Goal: Task Accomplishment & Management: Complete application form

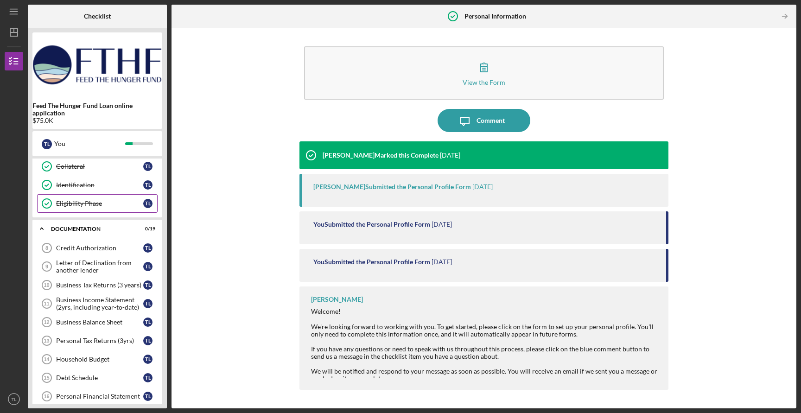
scroll to position [104, 0]
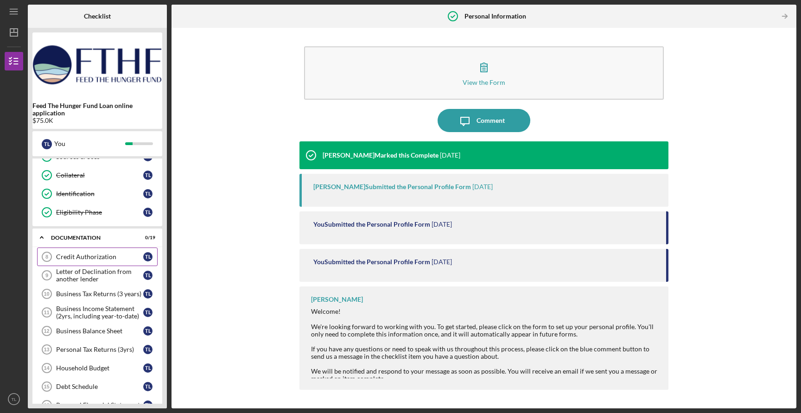
click at [100, 259] on div "Credit Authorization" at bounding box center [99, 256] width 87 height 7
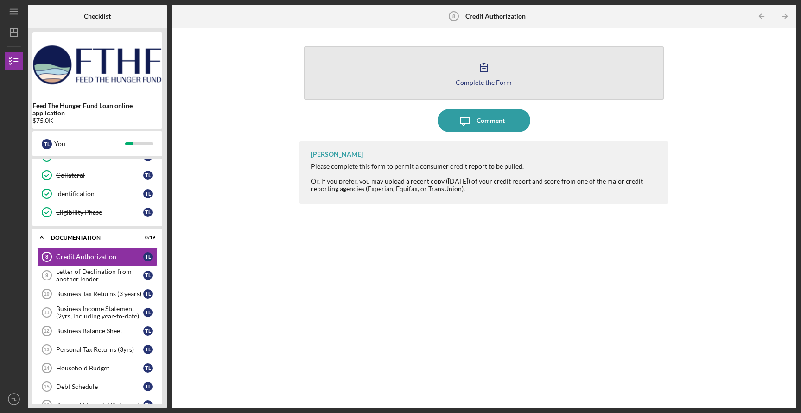
click at [470, 84] on div "Complete the Form" at bounding box center [483, 82] width 56 height 7
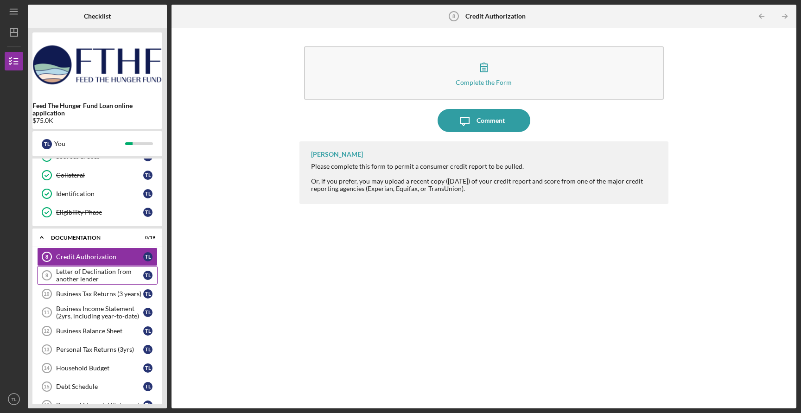
click at [109, 280] on div "Letter of Declination from another lender" at bounding box center [99, 275] width 87 height 15
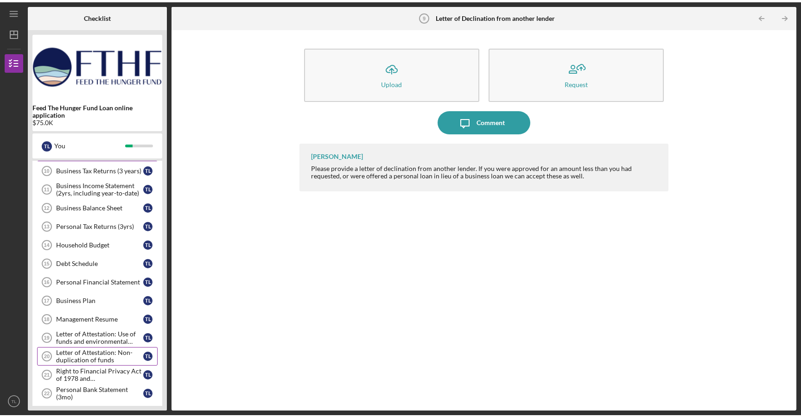
scroll to position [234, 0]
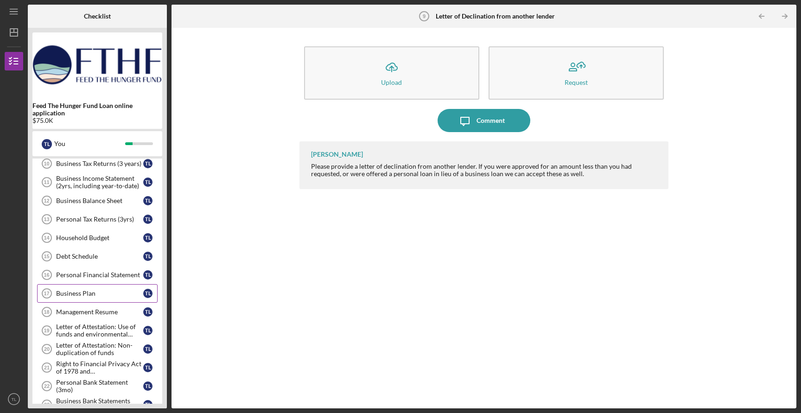
click at [90, 290] on div "Business Plan" at bounding box center [99, 293] width 87 height 7
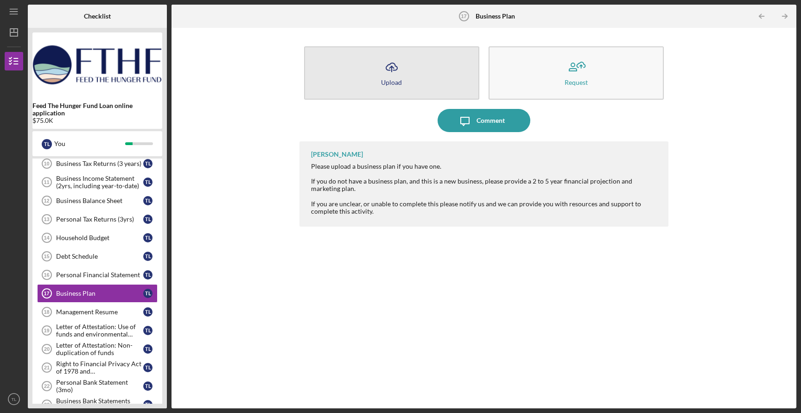
click at [391, 80] on div "Upload" at bounding box center [391, 82] width 21 height 7
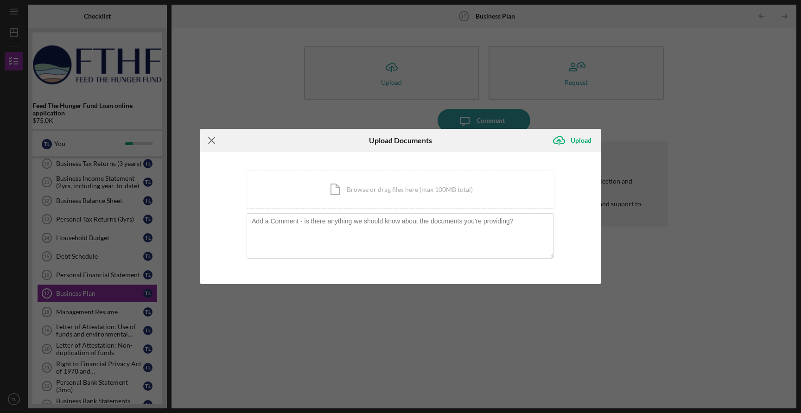
click at [215, 141] on icon "Icon/Menu Close" at bounding box center [211, 140] width 23 height 23
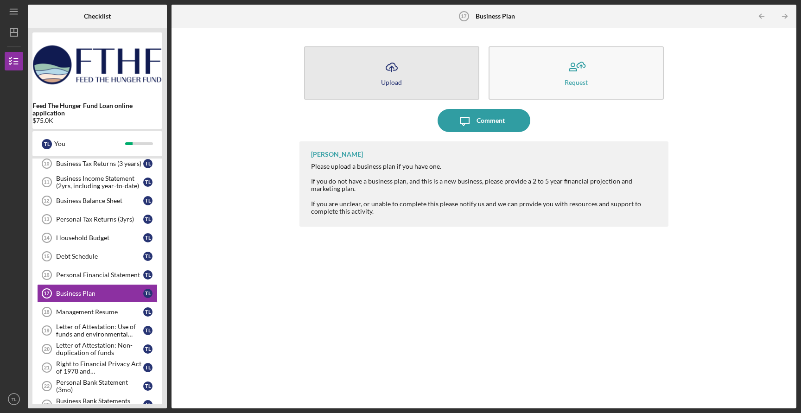
click at [395, 72] on icon "Icon/Upload" at bounding box center [391, 67] width 23 height 23
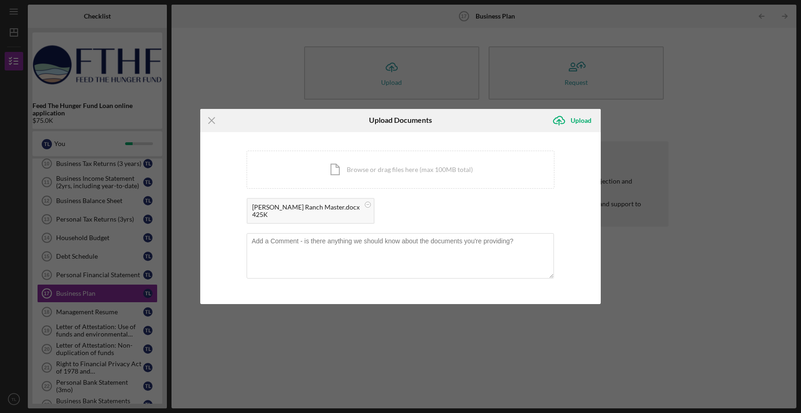
drag, startPoint x: 432, startPoint y: 123, endPoint x: 610, endPoint y: 93, distance: 179.9
click at [610, 93] on div "Icon/Menu Close Upload Documents Icon/Upload Upload You're uploading documents …" at bounding box center [400, 206] width 801 height 413
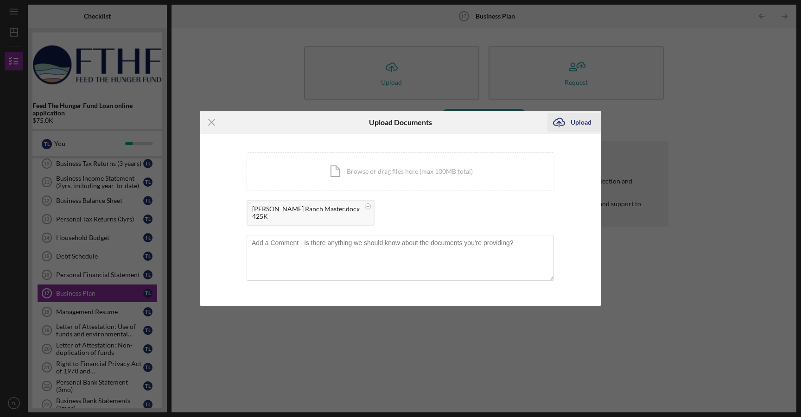
click at [563, 119] on icon "Icon/Upload" at bounding box center [558, 122] width 23 height 23
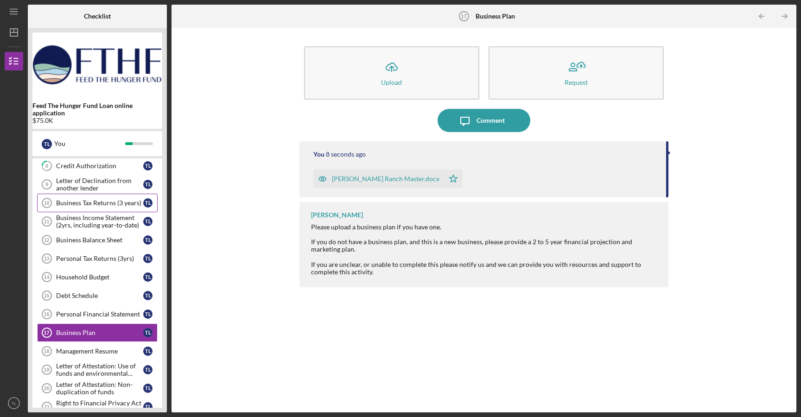
scroll to position [347, 0]
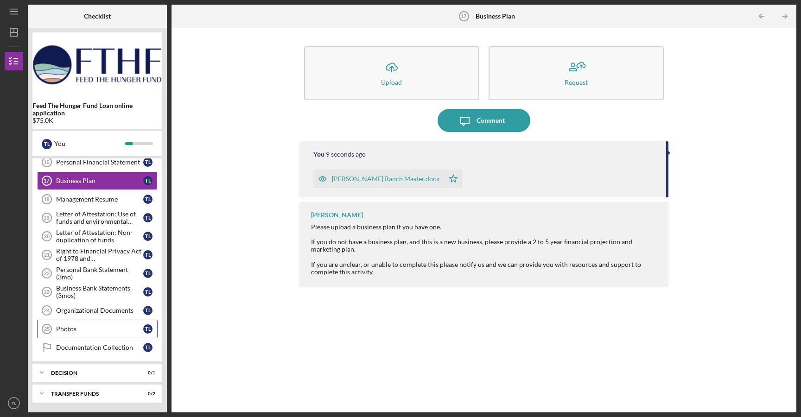
click at [79, 335] on link "Photos 25 Photos T L" at bounding box center [97, 329] width 120 height 19
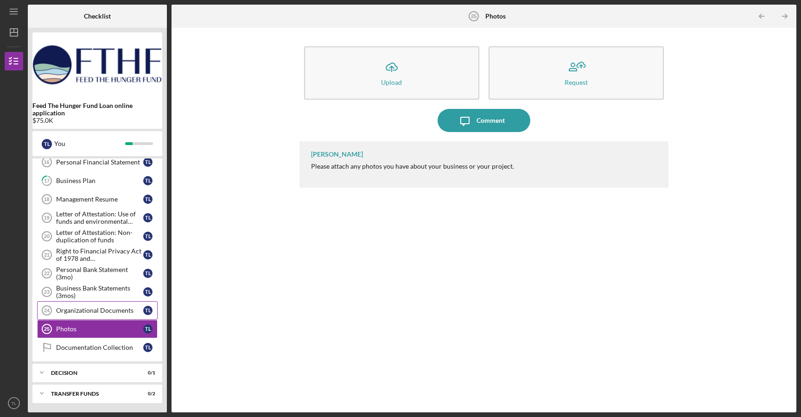
click at [82, 314] on link "Organizational Documents 24 Organizational Documents T L" at bounding box center [97, 310] width 120 height 19
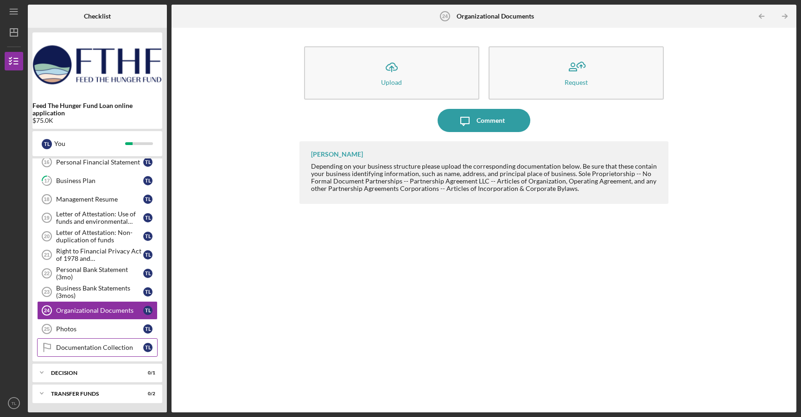
click at [79, 348] on div "Documentation Collection" at bounding box center [99, 347] width 87 height 7
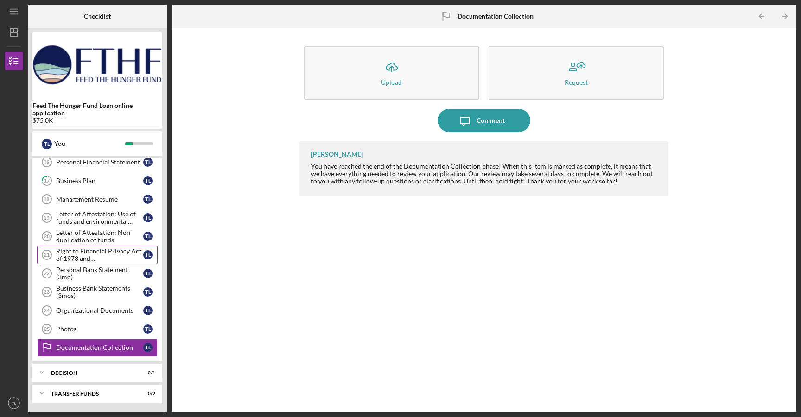
click at [79, 257] on div "Right to Financial Privacy Act of 1978 and Acknowledgement" at bounding box center [99, 254] width 87 height 15
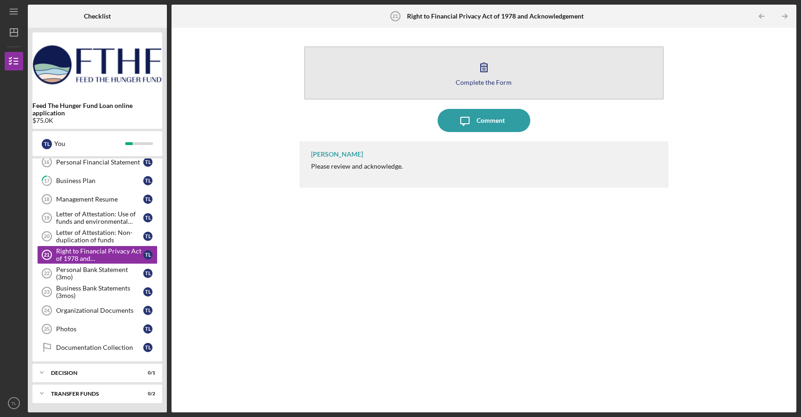
click at [479, 75] on icon "button" at bounding box center [483, 67] width 23 height 23
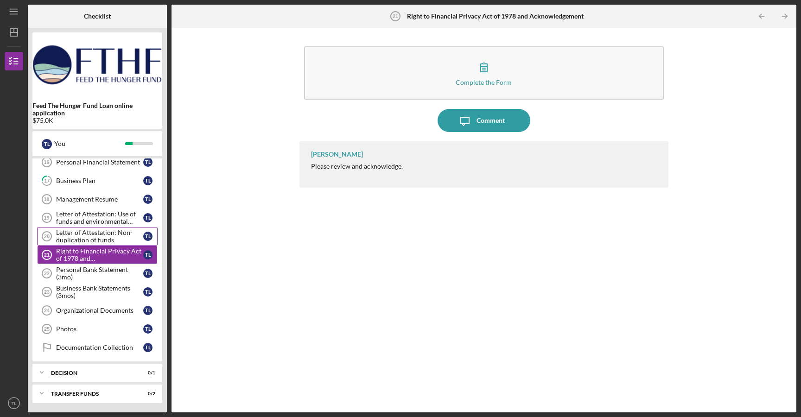
click at [84, 238] on div "Letter of Attestation: Non-duplication of funds" at bounding box center [99, 236] width 87 height 15
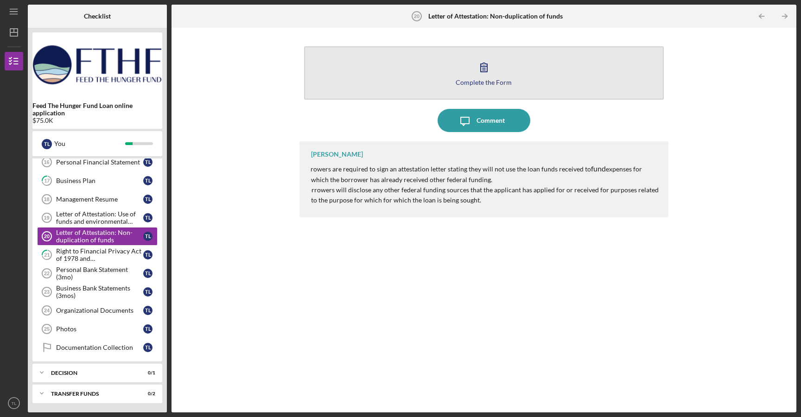
click at [483, 85] on div "Complete the Form" at bounding box center [483, 82] width 56 height 7
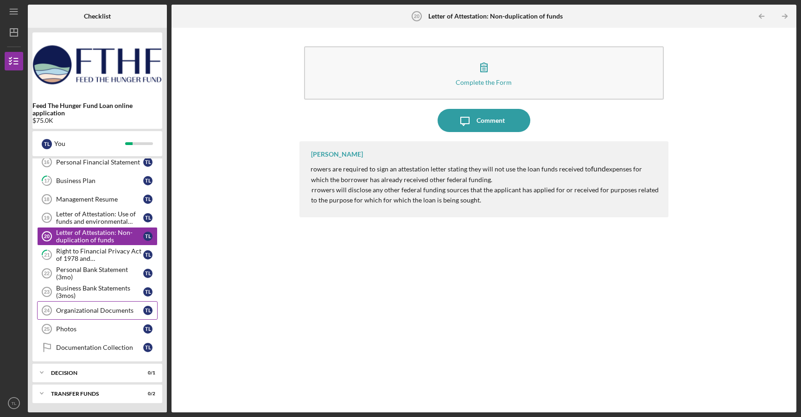
click at [113, 308] on div "Organizational Documents" at bounding box center [99, 310] width 87 height 7
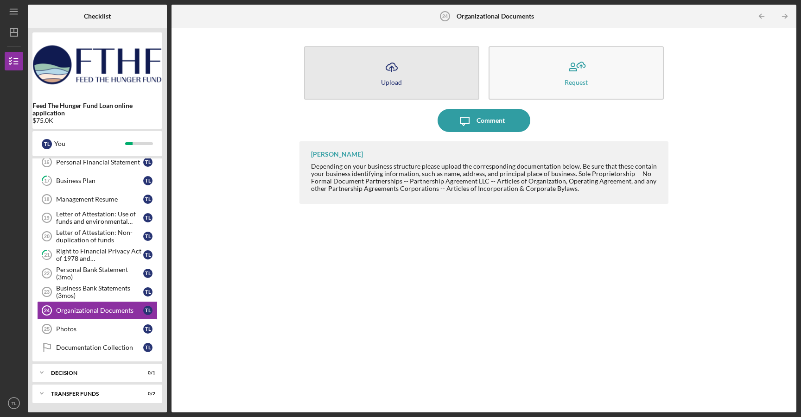
click at [374, 69] on button "Icon/Upload Upload" at bounding box center [391, 72] width 175 height 53
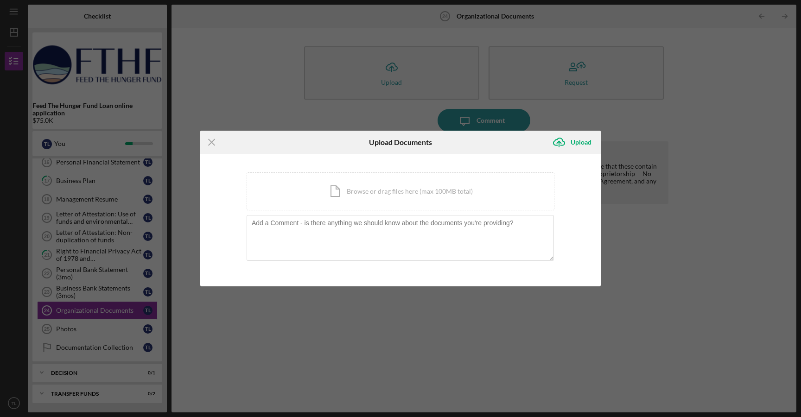
scroll to position [347, 0]
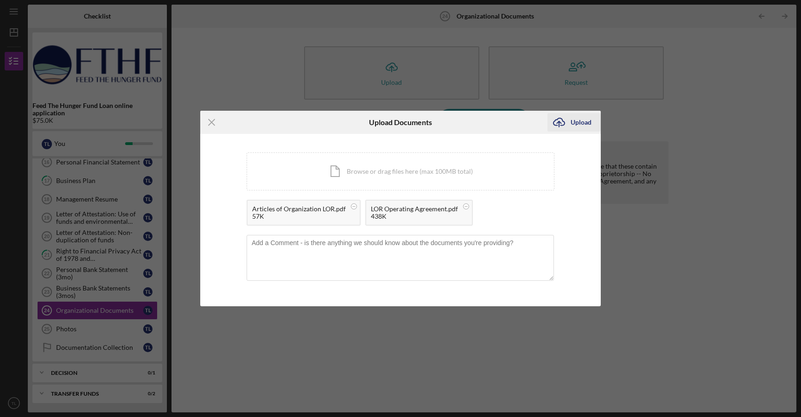
click at [573, 116] on div "Upload" at bounding box center [580, 122] width 21 height 19
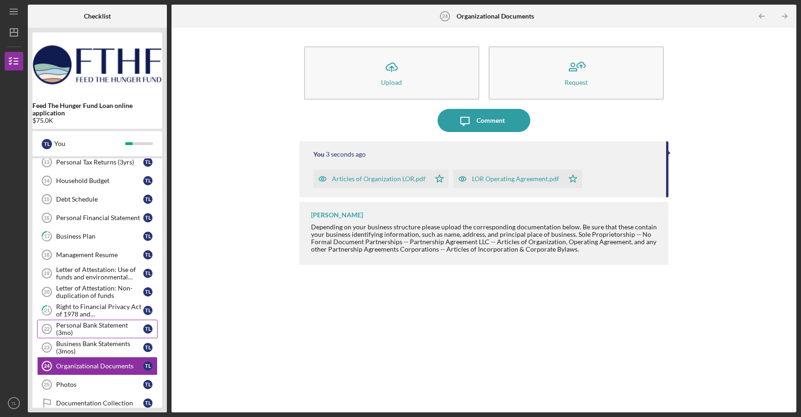
scroll to position [291, 0]
click at [95, 261] on link "Management Resume 18 Management Resume T L" at bounding box center [97, 255] width 120 height 19
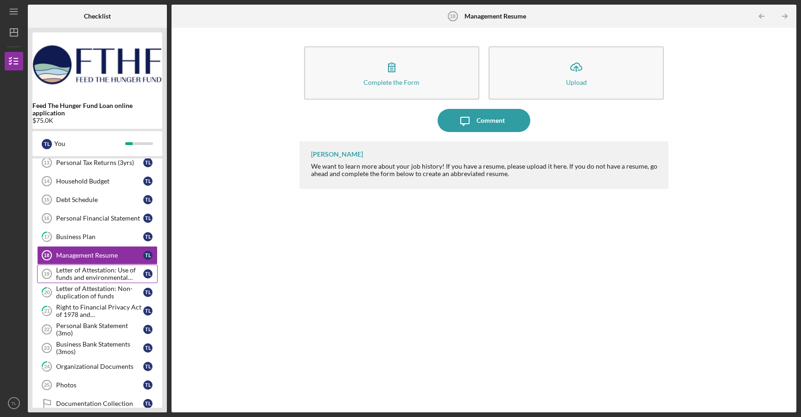
click at [108, 272] on div "Letter of Attestation: Use of funds and environmental compliance" at bounding box center [99, 273] width 87 height 15
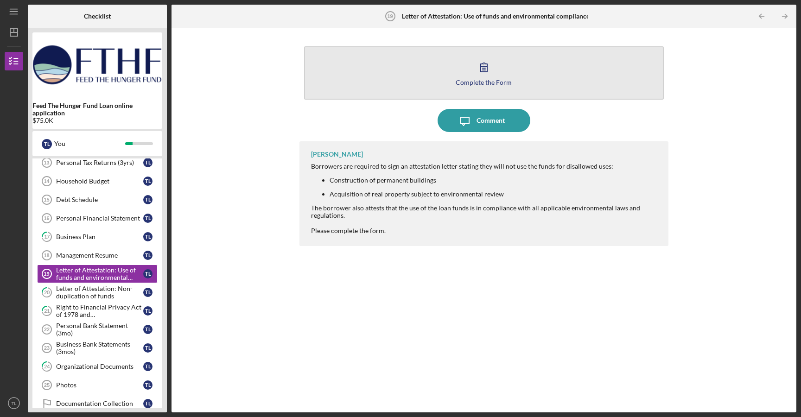
click at [487, 84] on div "Complete the Form" at bounding box center [483, 82] width 56 height 7
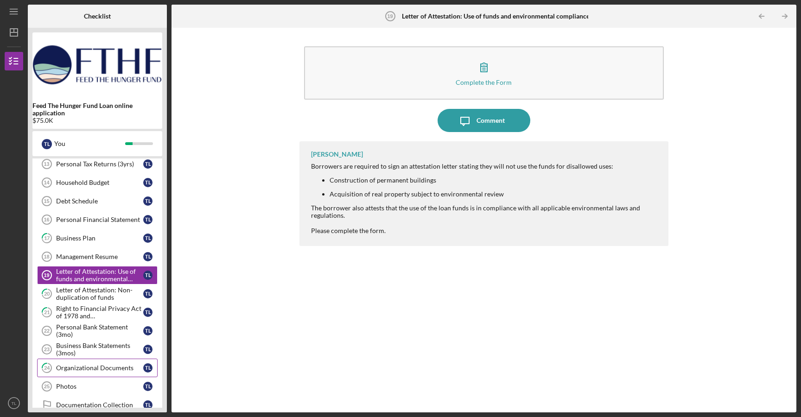
scroll to position [280, 0]
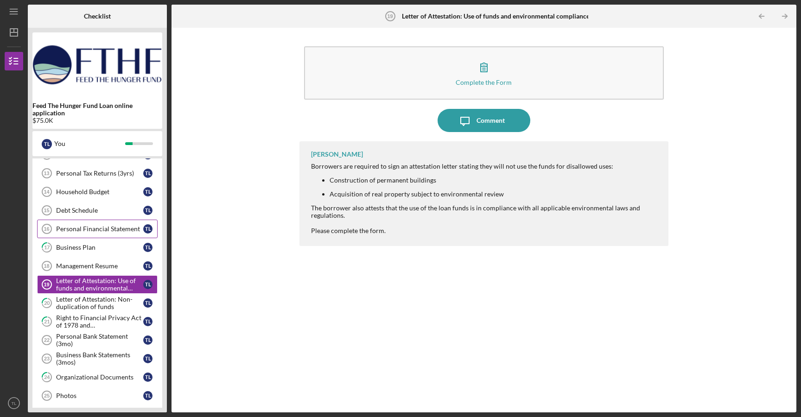
click at [92, 232] on div "Personal Financial Statement" at bounding box center [99, 228] width 87 height 7
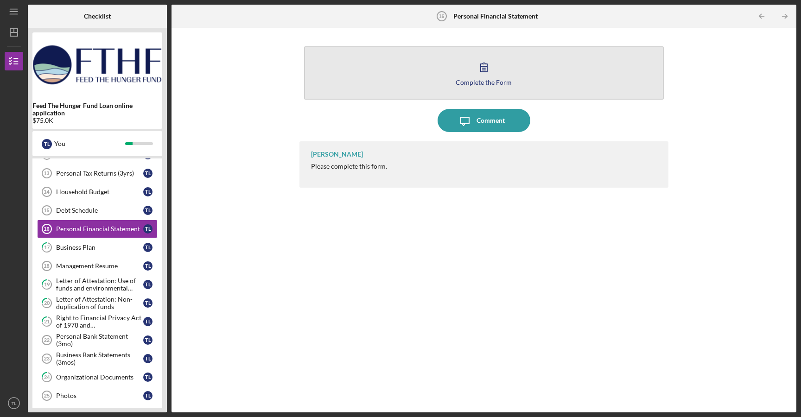
click at [494, 80] on div "Complete the Form" at bounding box center [483, 82] width 56 height 7
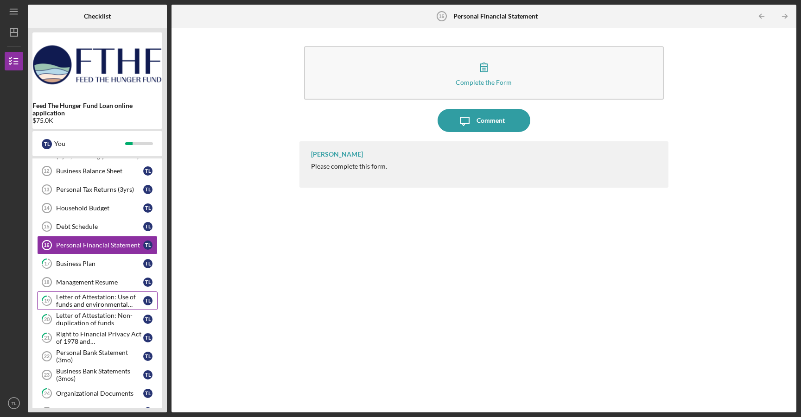
scroll to position [253, 0]
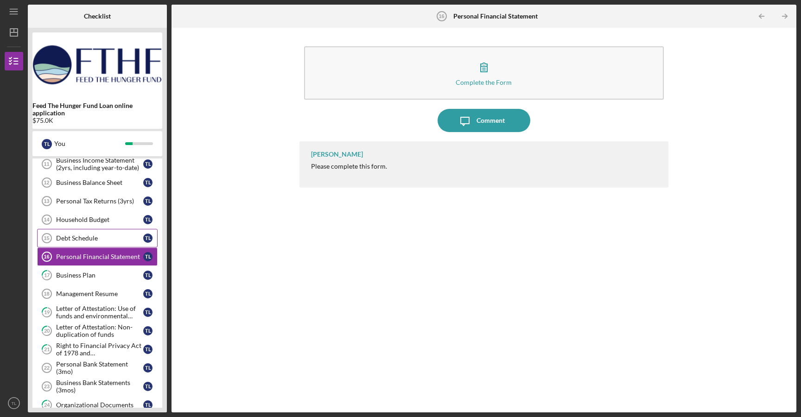
click at [95, 236] on div "Debt Schedule" at bounding box center [99, 237] width 87 height 7
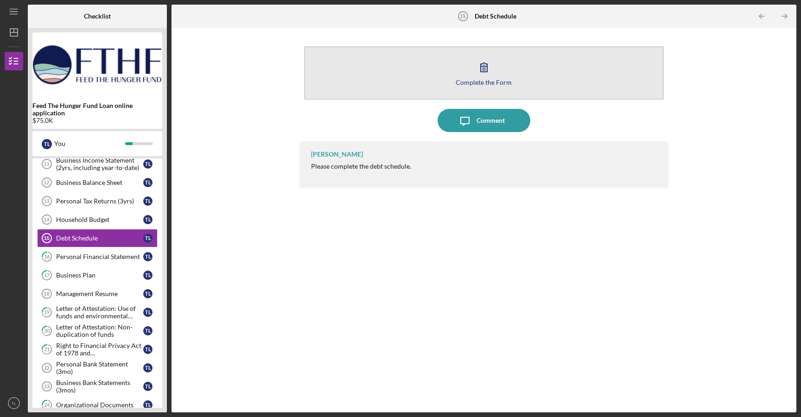
click at [493, 77] on icon "button" at bounding box center [483, 67] width 23 height 23
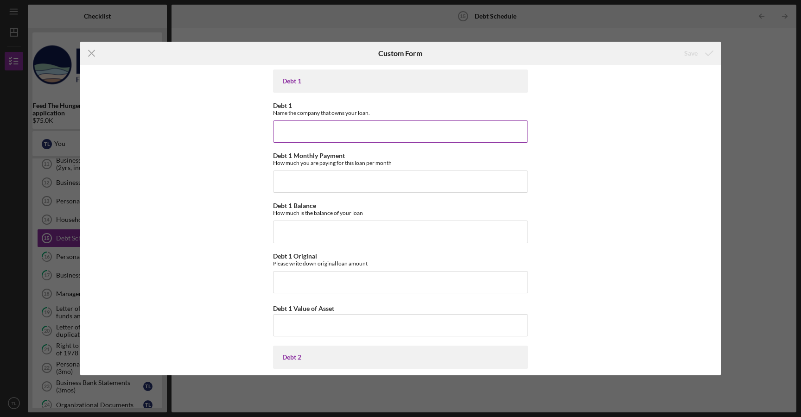
click at [331, 136] on input "Debt 1" at bounding box center [400, 131] width 255 height 22
type input "First Hawaiian Bank"
click at [342, 177] on input "Debt 1 Monthly Payment" at bounding box center [400, 182] width 255 height 22
type input "$1,200"
type input "$370,000"
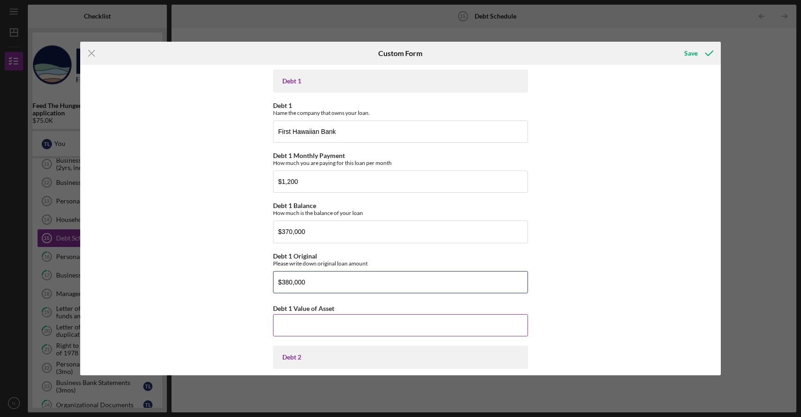
type input "$380,000"
click at [306, 322] on input "Debt 1 Value of Asset" at bounding box center [400, 325] width 255 height 22
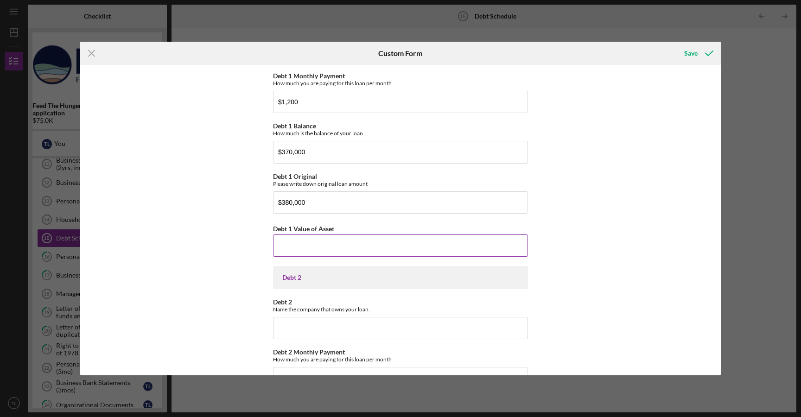
scroll to position [80, 0]
type input "$850,000"
click at [308, 322] on input "Debt 2" at bounding box center [400, 328] width 255 height 22
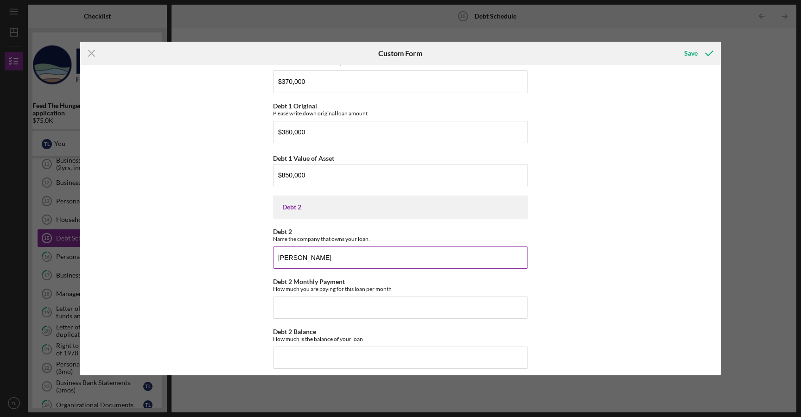
scroll to position [158, 0]
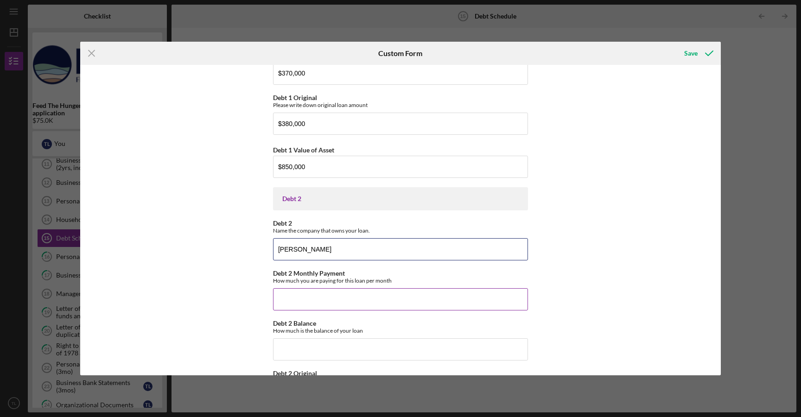
type input "Mr. Cooper"
click at [320, 299] on input "Debt 2 Monthly Payment" at bounding box center [400, 299] width 255 height 22
type input "$1,800"
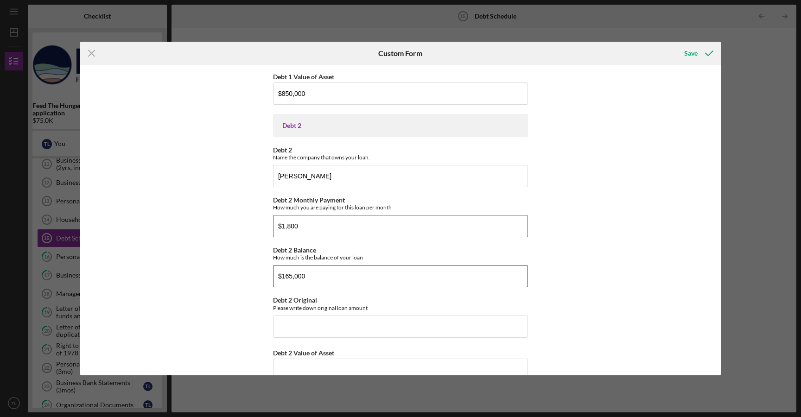
scroll to position [250, 0]
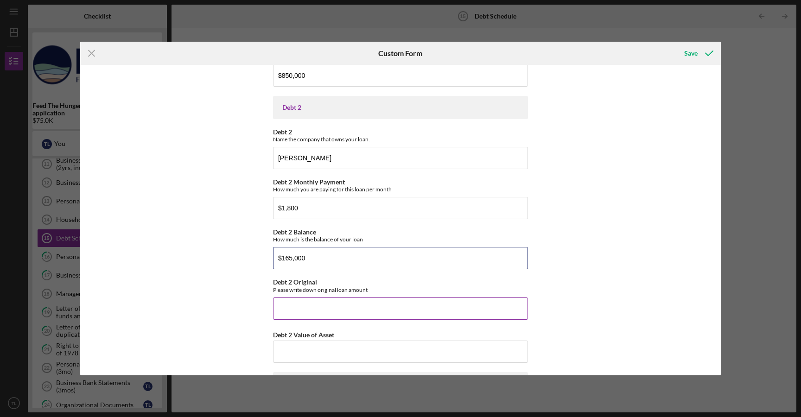
type input "$165,000"
click at [329, 303] on input "Debt 2 Original" at bounding box center [400, 308] width 255 height 22
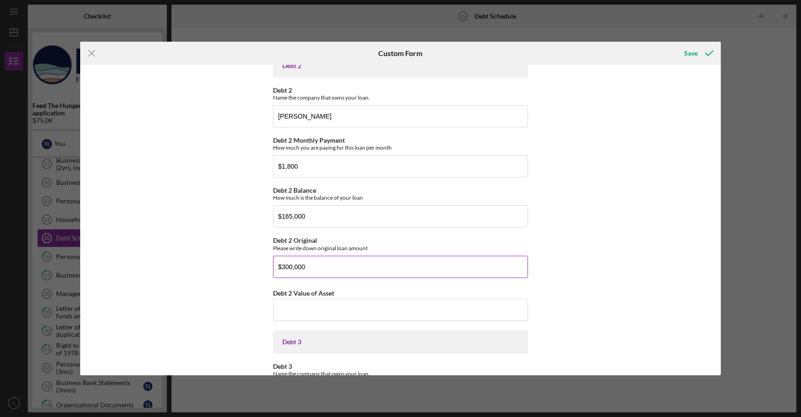
scroll to position [298, 0]
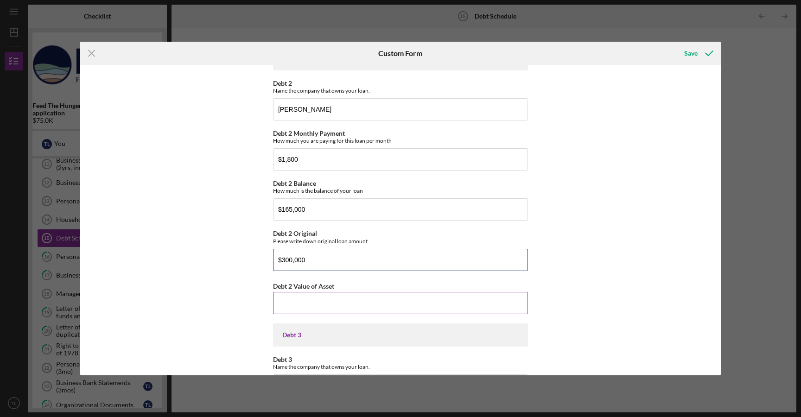
type input "$300,000"
click at [325, 307] on input "Debt 2 Value of Asset" at bounding box center [400, 303] width 255 height 22
type input "$0"
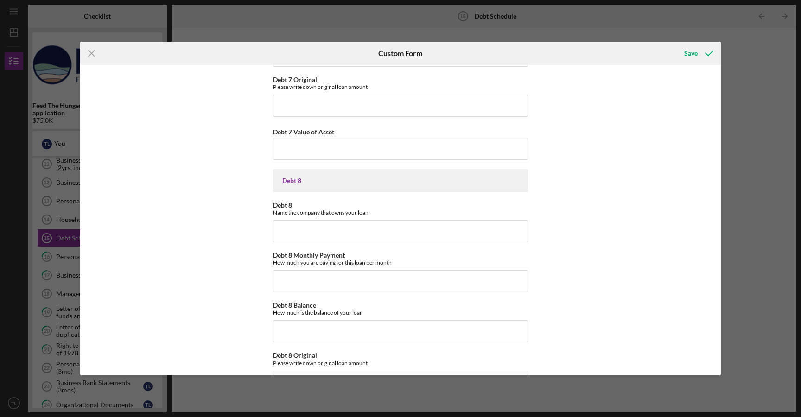
scroll to position [1908, 0]
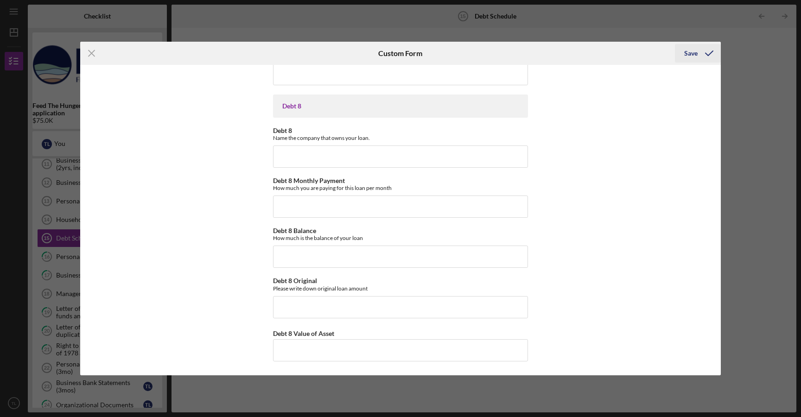
click at [692, 56] on div "Save" at bounding box center [690, 53] width 13 height 19
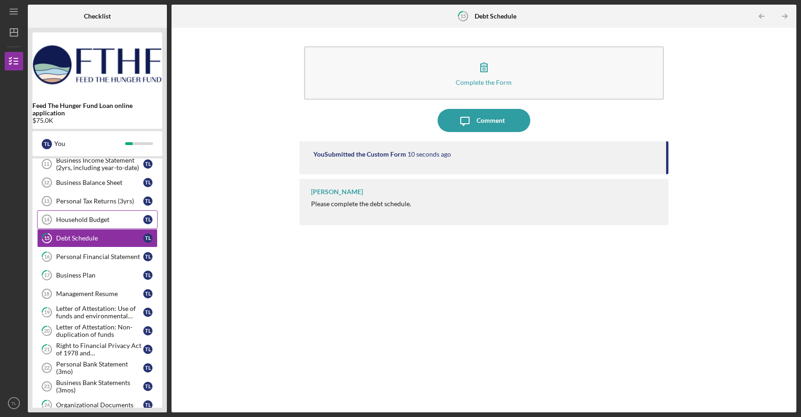
click at [87, 222] on div "Household Budget" at bounding box center [99, 219] width 87 height 7
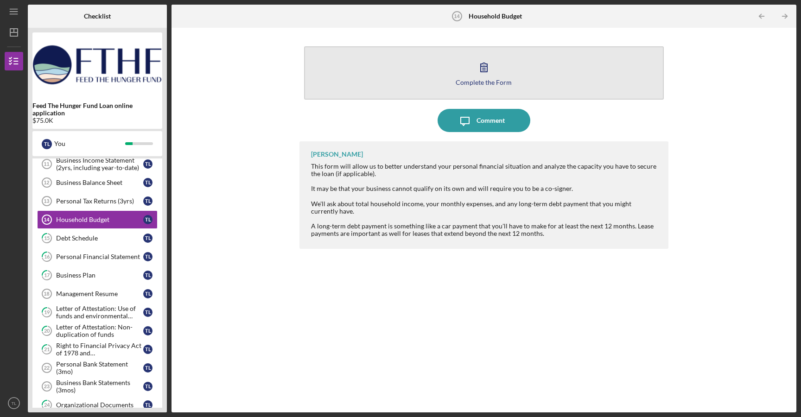
click at [484, 81] on div "Complete the Form" at bounding box center [483, 82] width 56 height 7
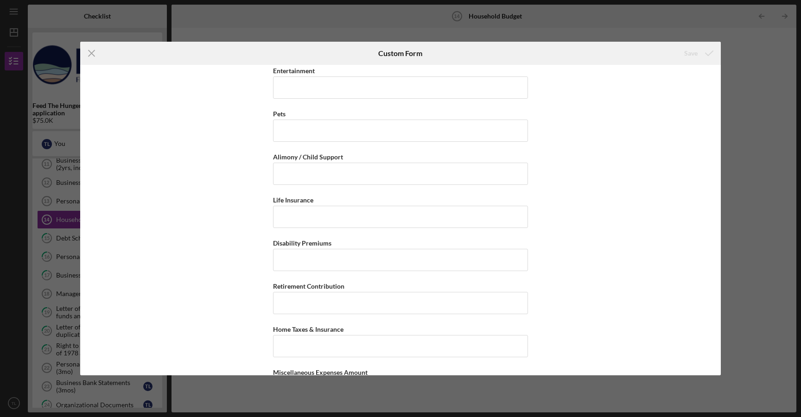
scroll to position [1473, 0]
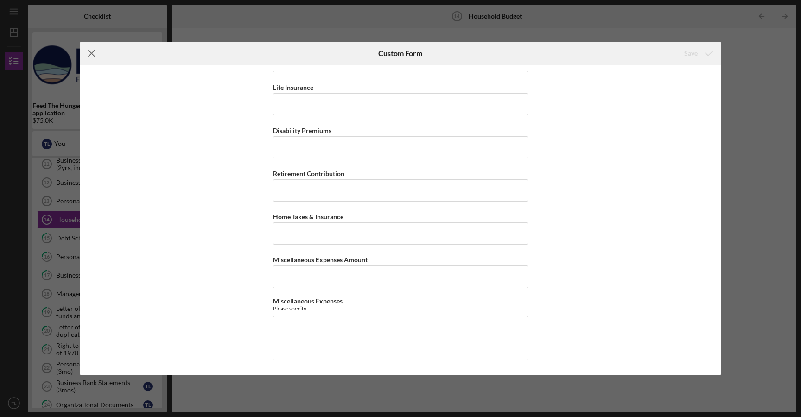
click at [90, 52] on line at bounding box center [91, 54] width 6 height 6
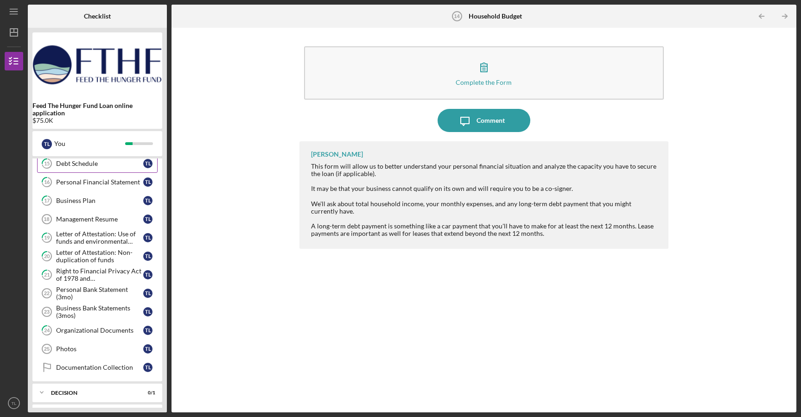
scroll to position [347, 0]
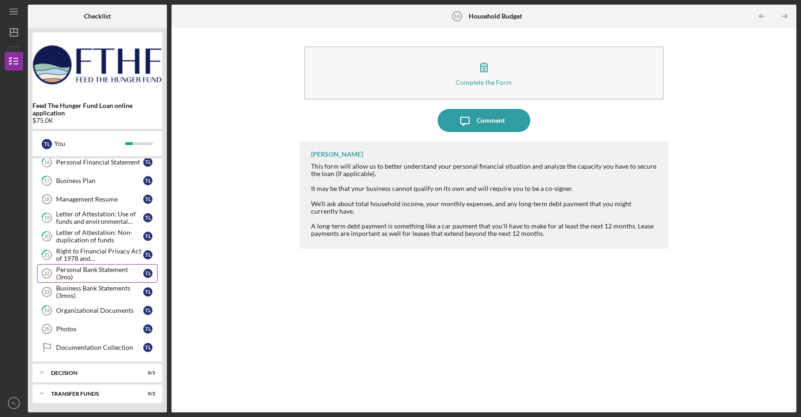
click at [91, 274] on div "Personal Bank Statement (3mo)" at bounding box center [99, 273] width 87 height 15
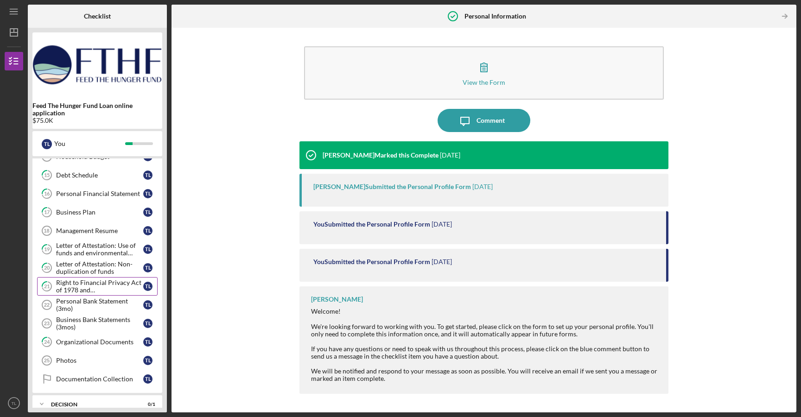
scroll to position [347, 0]
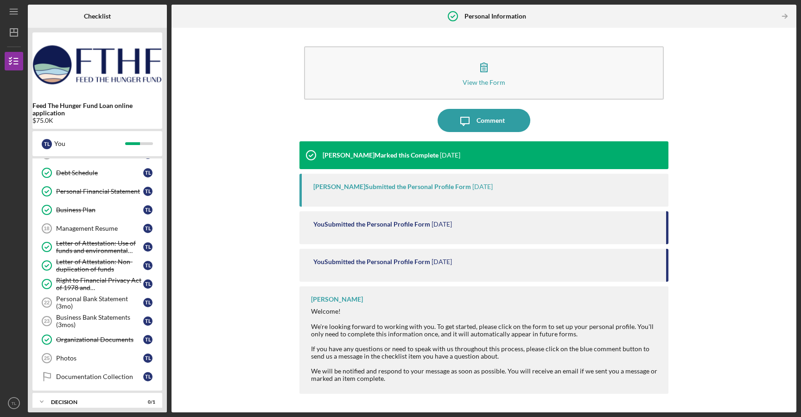
scroll to position [319, 0]
click at [76, 299] on div "Personal Bank Statement (3mo)" at bounding box center [99, 301] width 87 height 15
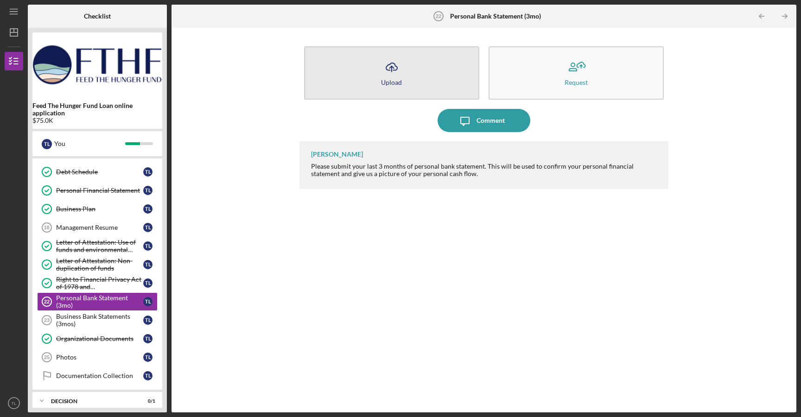
click at [401, 81] on button "Icon/Upload Upload" at bounding box center [391, 72] width 175 height 53
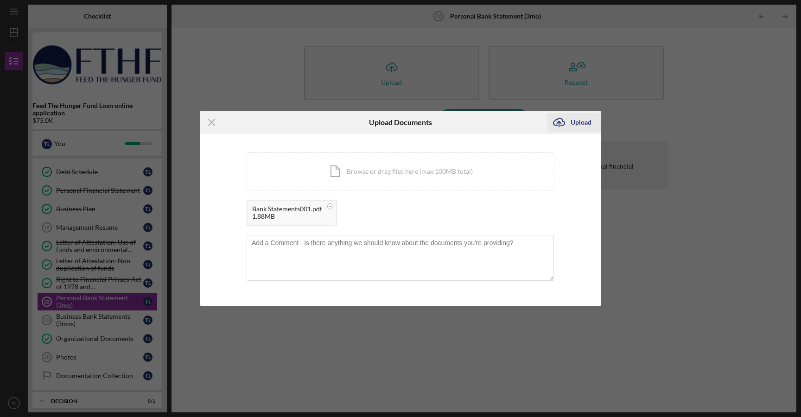
click at [577, 125] on div "Upload" at bounding box center [580, 122] width 21 height 19
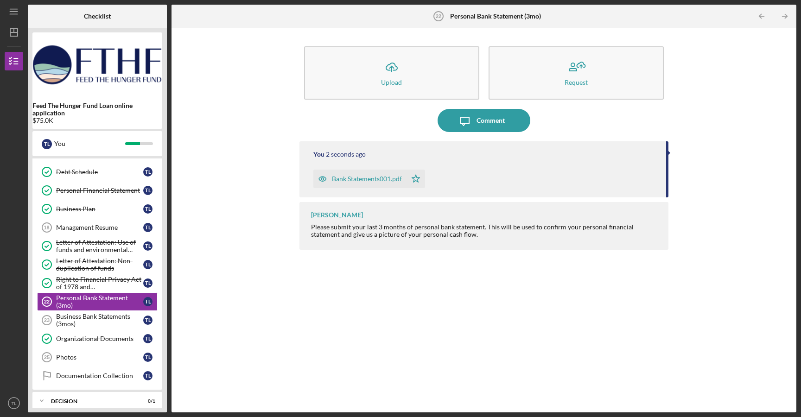
click at [212, 208] on div "Icon/Upload Upload Request Icon/Message Comment You 2 seconds ago Bank Statemen…" at bounding box center [483, 219] width 615 height 375
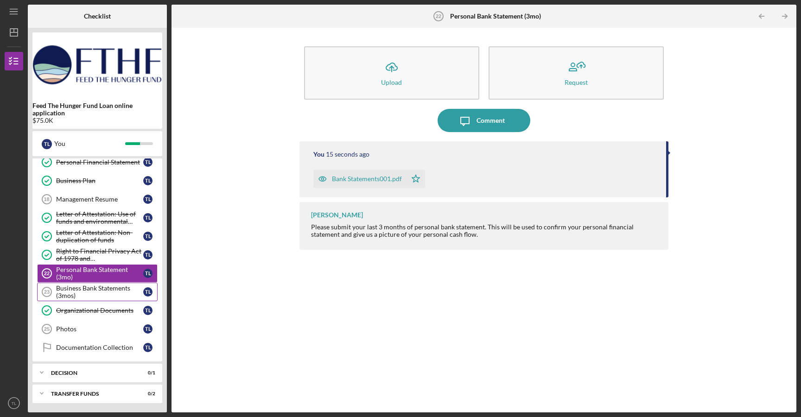
scroll to position [313, 0]
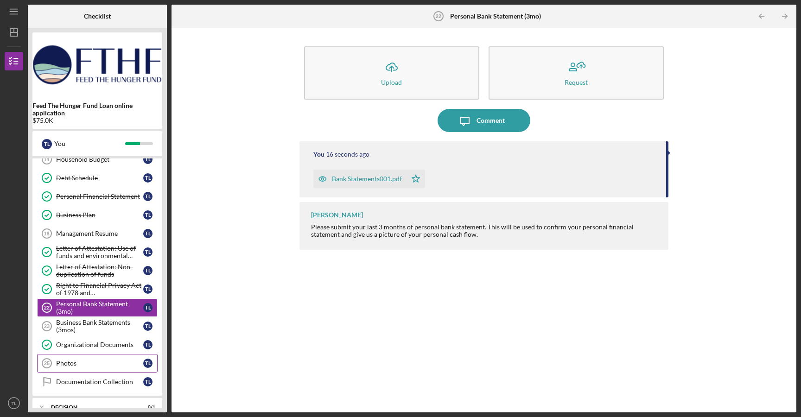
click at [72, 370] on link "Photos 25 Photos T L" at bounding box center [97, 363] width 120 height 19
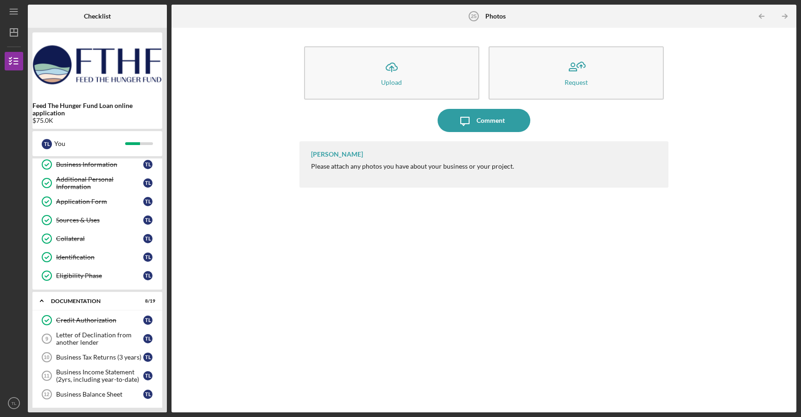
scroll to position [39, 0]
click at [85, 335] on div "Letter of Declination from another lender" at bounding box center [99, 340] width 87 height 15
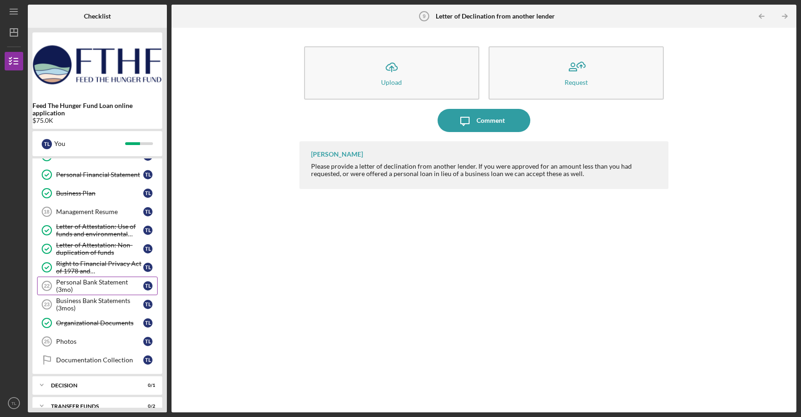
scroll to position [347, 0]
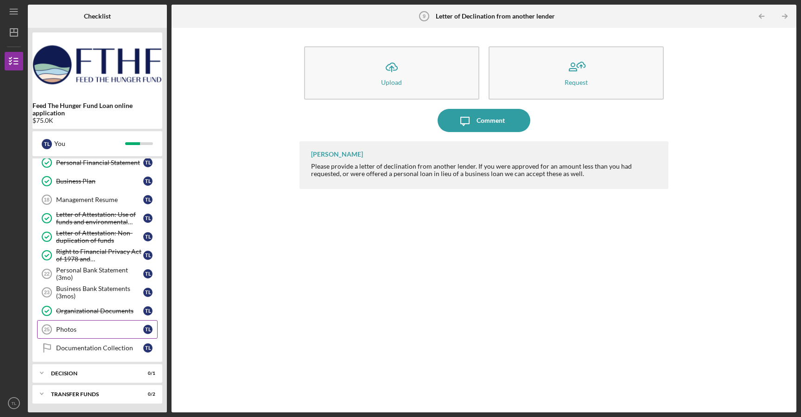
click at [67, 328] on div "Photos" at bounding box center [99, 329] width 87 height 7
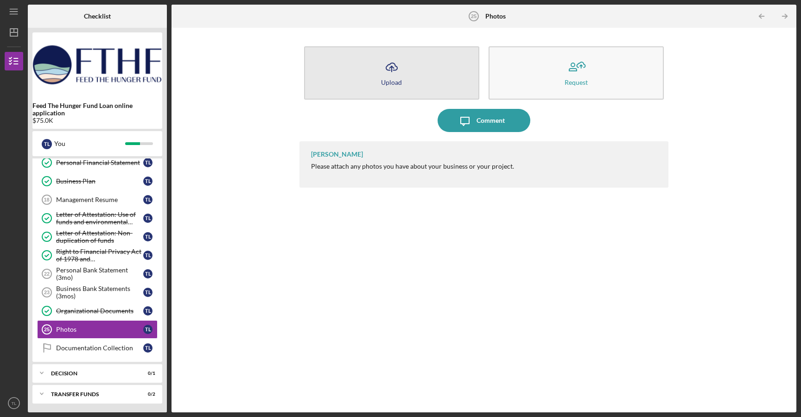
click at [383, 94] on button "Icon/Upload Upload" at bounding box center [391, 72] width 175 height 53
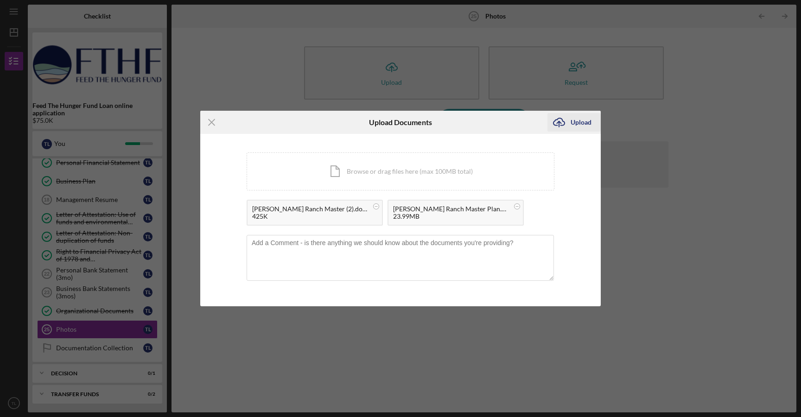
click at [571, 121] on div "Upload" at bounding box center [580, 122] width 21 height 19
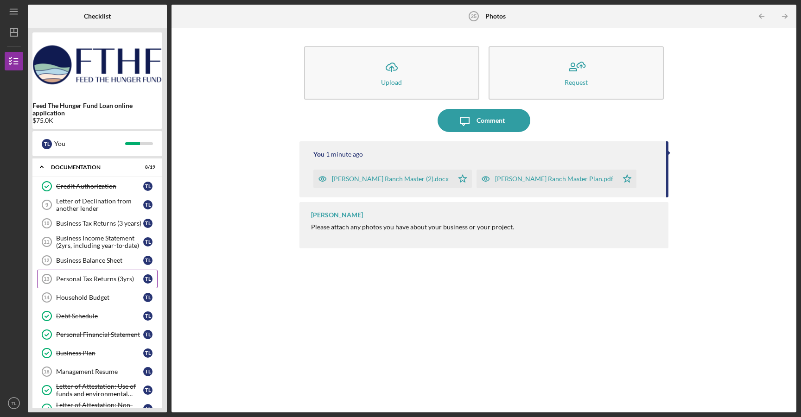
scroll to position [178, 0]
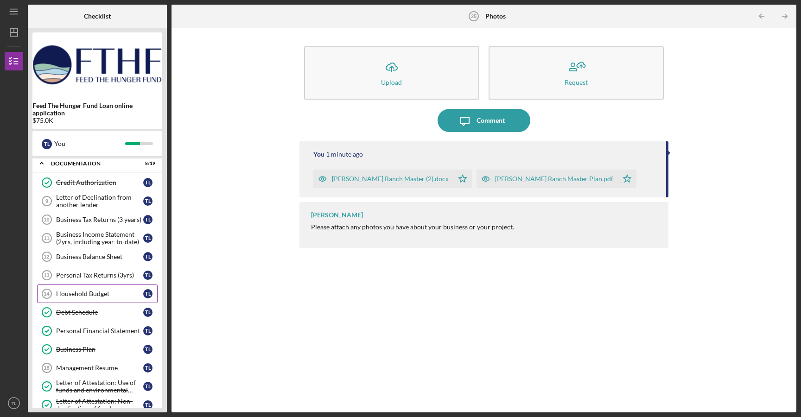
click at [92, 291] on div "Household Budget" at bounding box center [99, 293] width 87 height 7
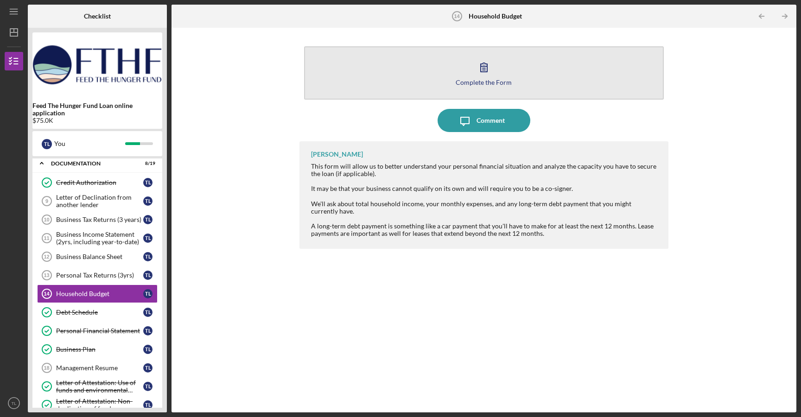
click at [482, 79] on div "Complete the Form" at bounding box center [483, 82] width 56 height 7
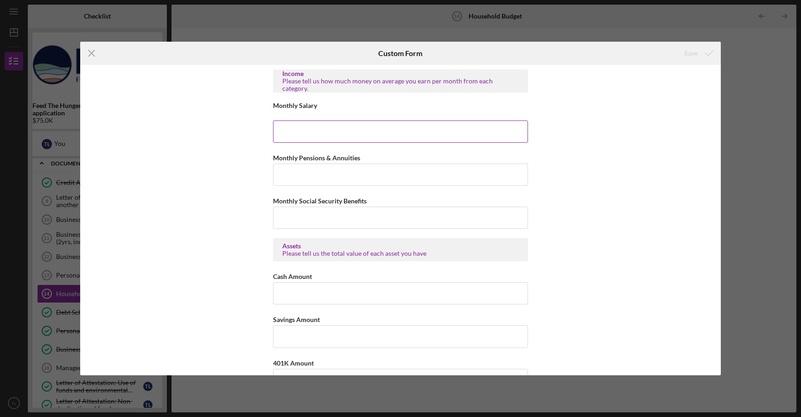
click at [319, 127] on input "Monthly Salary" at bounding box center [400, 131] width 255 height 22
type input "$65,000"
click at [333, 173] on input "Monthly Pensions & Annuities" at bounding box center [400, 175] width 255 height 22
type input "$0"
click at [316, 216] on input "Monthly Social Security Benefits" at bounding box center [400, 218] width 255 height 22
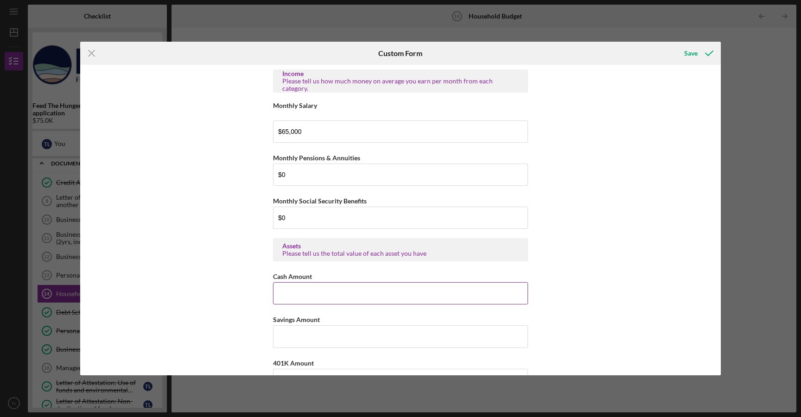
click at [310, 304] on input "Cash Amount" at bounding box center [400, 293] width 255 height 22
click at [302, 211] on input "$0" at bounding box center [400, 218] width 255 height 22
drag, startPoint x: 302, startPoint y: 211, endPoint x: 242, endPoint y: 207, distance: 60.0
click at [242, 207] on div "Income Please tell us how much money on average you earn per month from each ca…" at bounding box center [400, 220] width 640 height 310
click at [286, 212] on input "$0" at bounding box center [400, 218] width 255 height 22
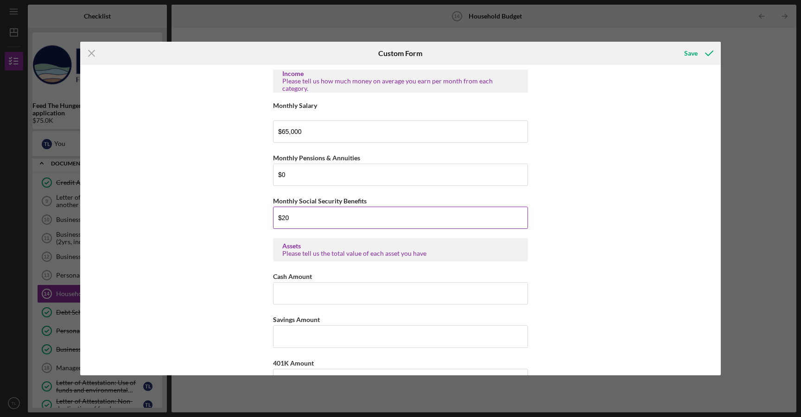
type input "$2"
type input "$250"
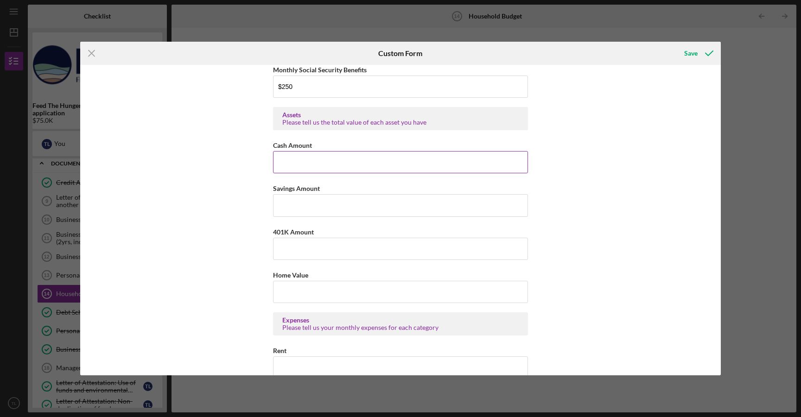
scroll to position [139, 0]
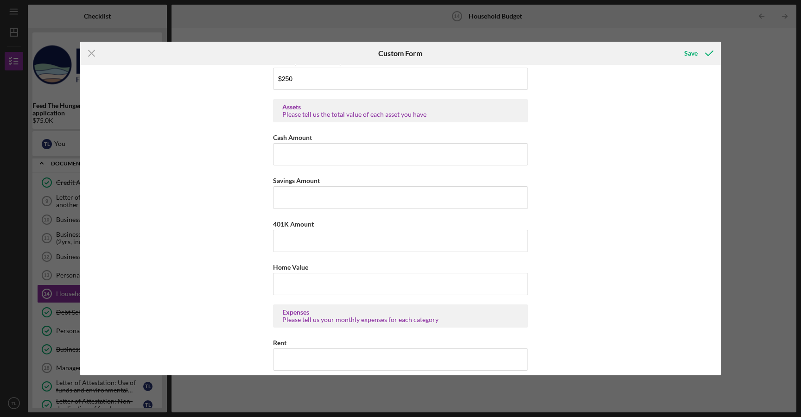
click at [301, 287] on input "Home Value" at bounding box center [400, 284] width 255 height 22
type input "$850,000"
click at [316, 244] on input "401K Amount" at bounding box center [400, 241] width 255 height 22
type input "$20,000"
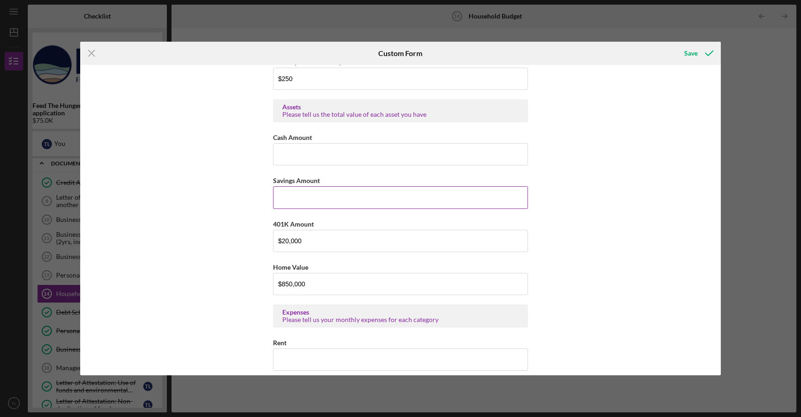
click at [300, 197] on input "Savings Amount" at bounding box center [400, 197] width 255 height 22
type input "$45,000"
click at [306, 162] on input "Cash Amount" at bounding box center [400, 154] width 255 height 22
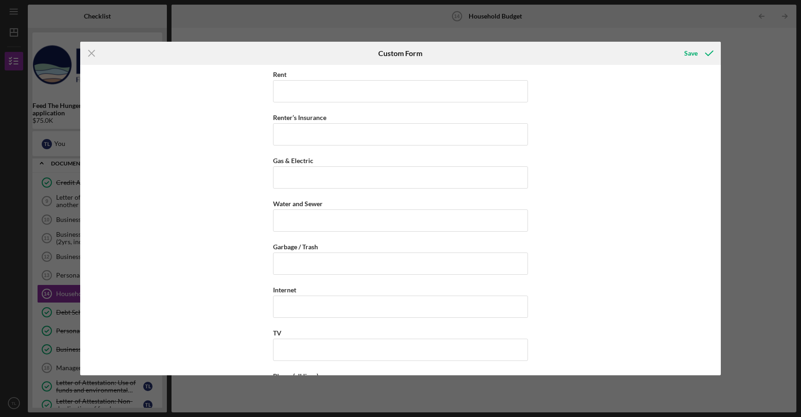
scroll to position [412, 0]
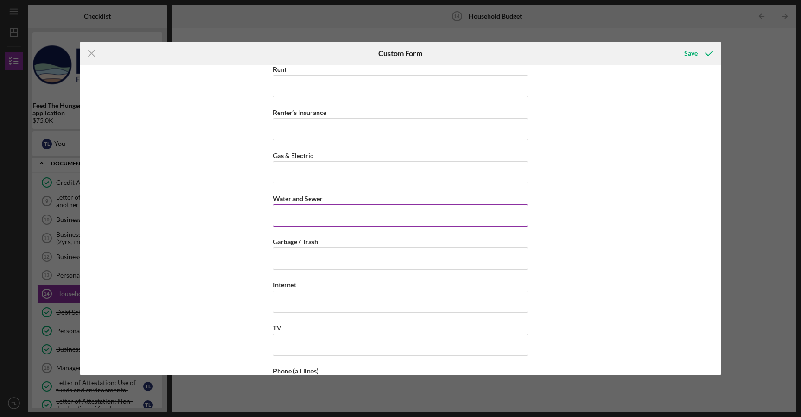
type input "$20,000"
click at [303, 222] on input "Water and Sewer" at bounding box center [400, 215] width 255 height 22
type input "$120"
type input "$85"
type input "$100"
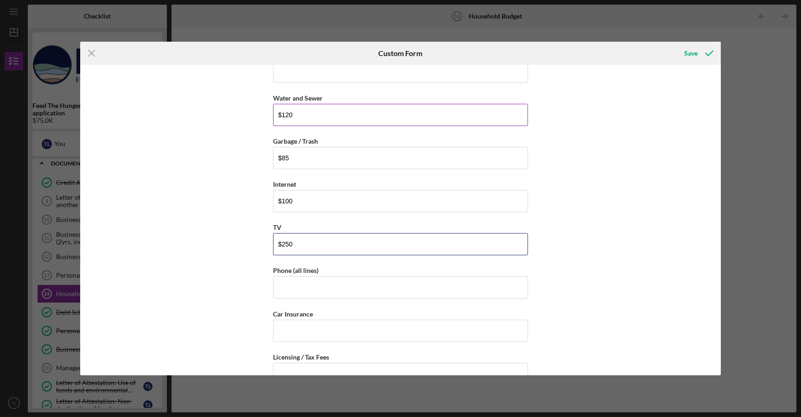
scroll to position [516, 0]
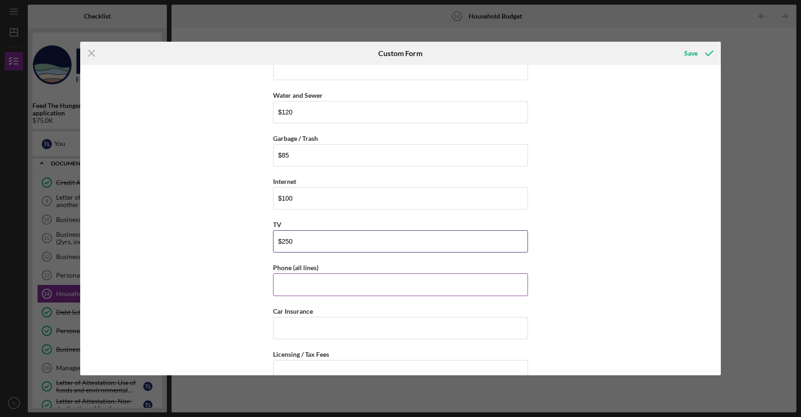
type input "$250"
click at [293, 289] on input "Phone (all lines)" at bounding box center [400, 284] width 255 height 22
type input "$400"
click at [298, 329] on input "Car Insurance" at bounding box center [400, 328] width 255 height 22
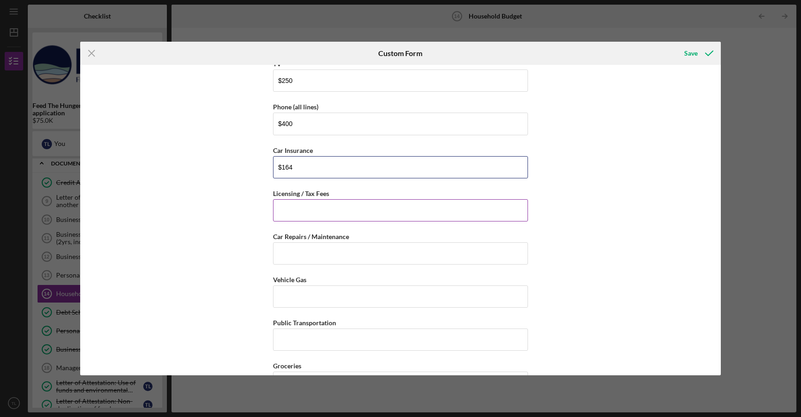
scroll to position [677, 0]
type input "$164"
click at [303, 259] on input "Car Repairs / Maintenance" at bounding box center [400, 253] width 255 height 22
type input "$1"
type input "$500"
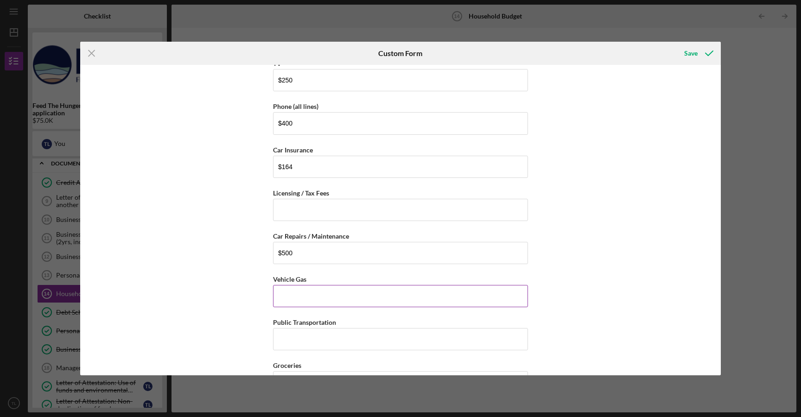
click at [305, 298] on input "Vehicle Gas" at bounding box center [400, 296] width 255 height 22
type input "$500"
click at [296, 348] on input "Public Transportation" at bounding box center [400, 339] width 255 height 22
type input "$0"
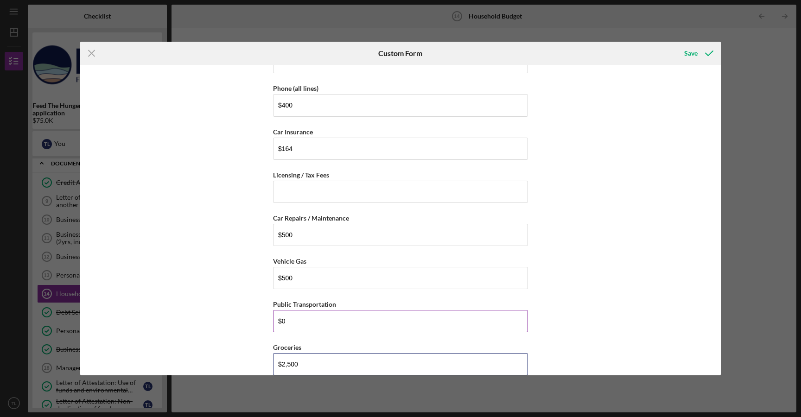
type input "$2,500"
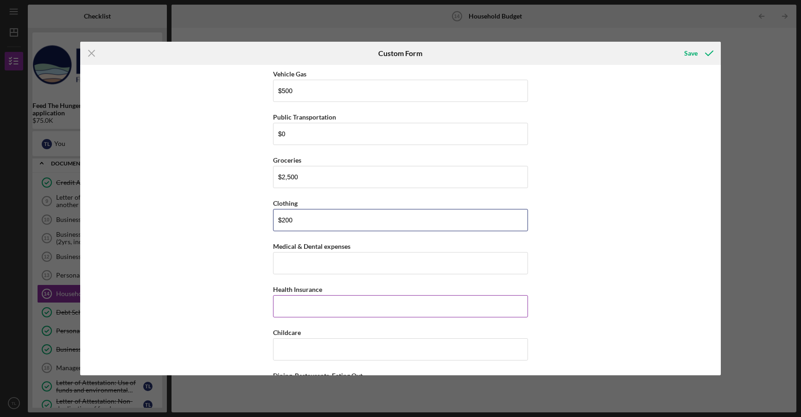
type input "$200"
type input "$150"
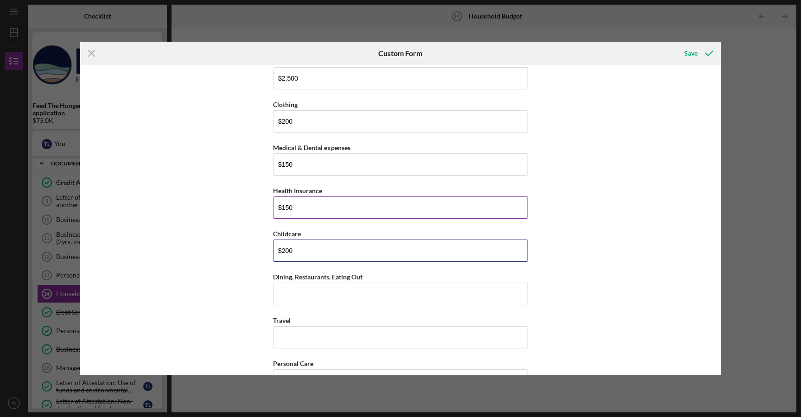
scroll to position [986, 0]
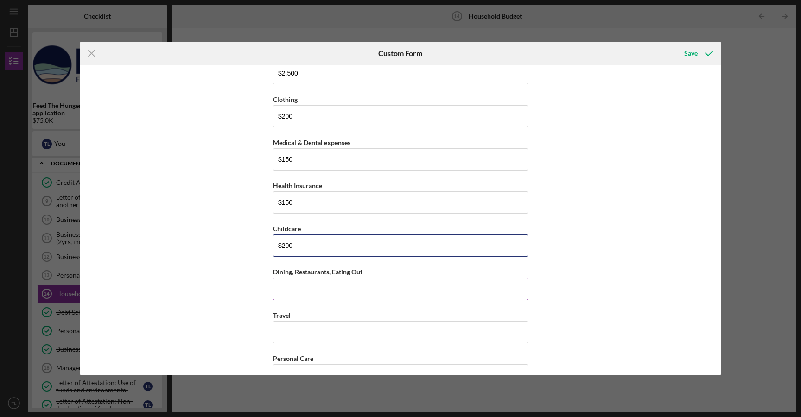
type input "$200"
click at [305, 287] on input "Dining, Restaurants, Eating Out" at bounding box center [400, 289] width 255 height 22
type input "$1,000"
click at [309, 328] on input "Travel" at bounding box center [400, 332] width 255 height 22
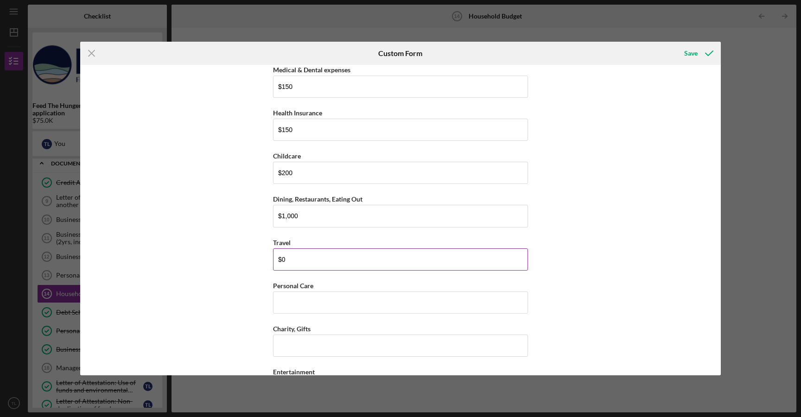
scroll to position [1082, 0]
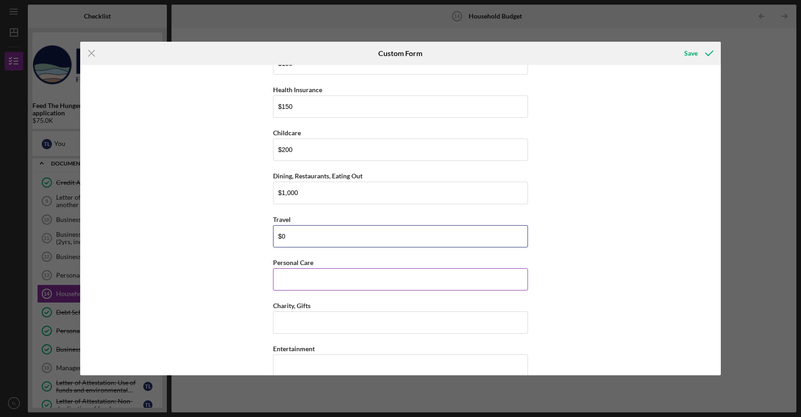
type input "$0"
click at [293, 286] on input "Personal Care" at bounding box center [400, 279] width 255 height 22
type input "$100"
click at [293, 324] on input "Charity, Gifts" at bounding box center [400, 324] width 255 height 22
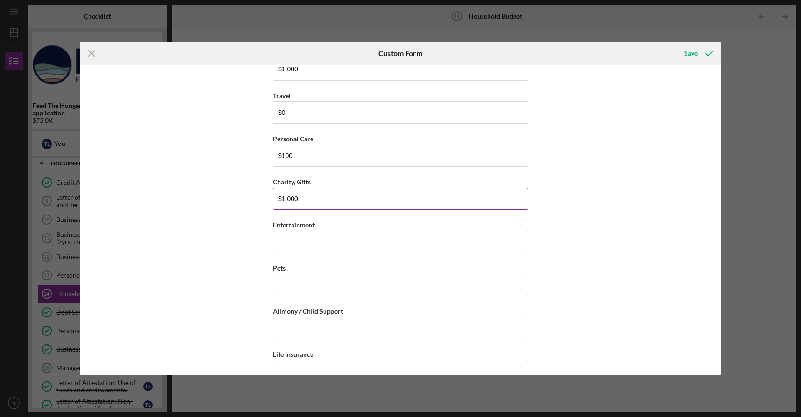
scroll to position [1211, 0]
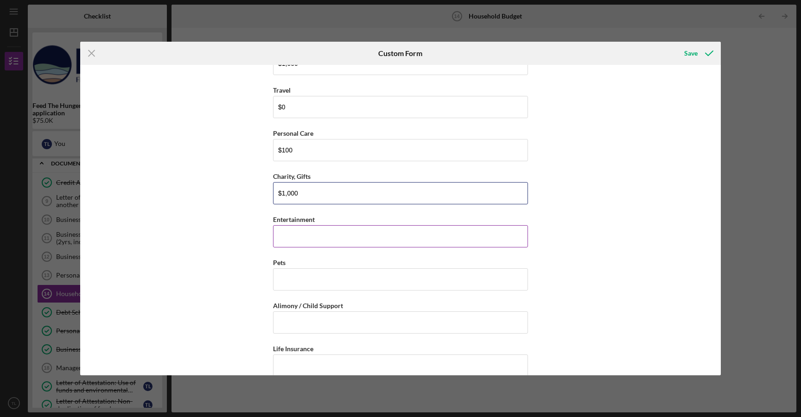
type input "$1,000"
click at [302, 233] on input "Entertainment" at bounding box center [400, 236] width 255 height 22
type input "$200"
type input "$4"
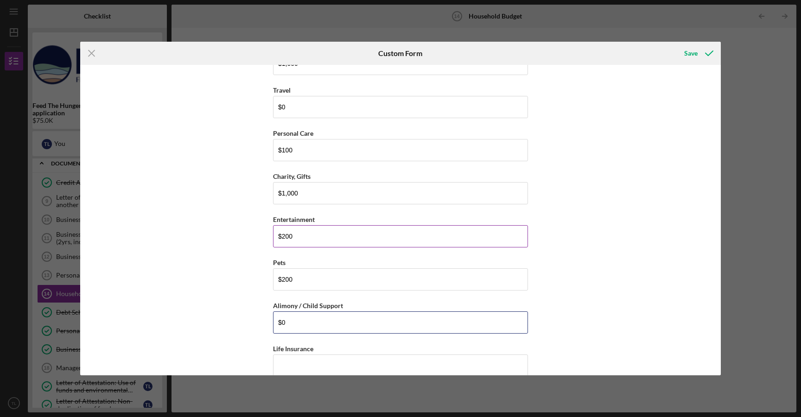
type input "$0"
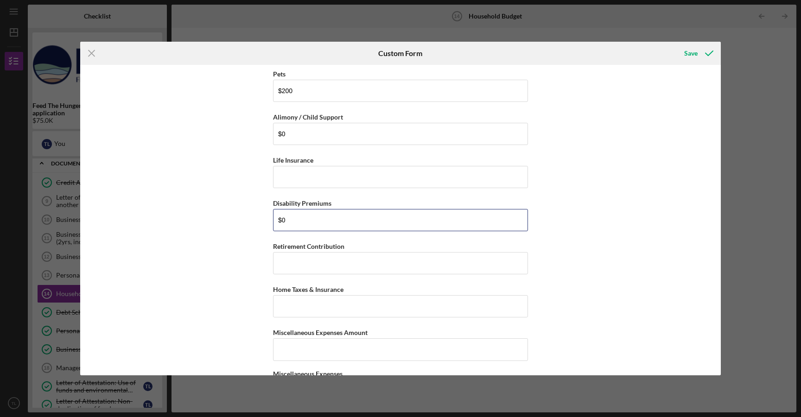
type input "$0"
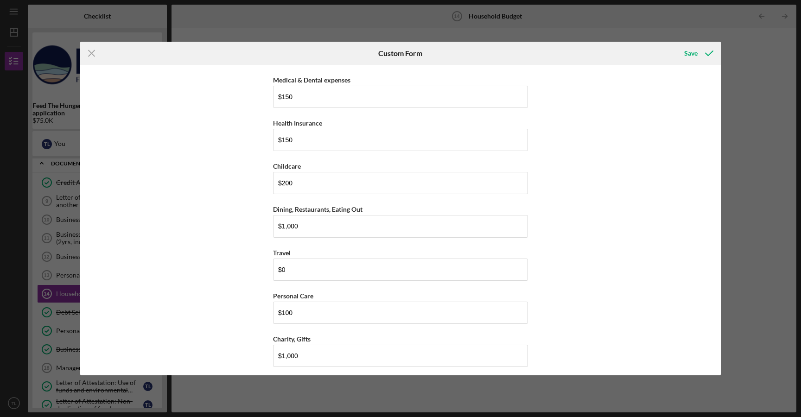
scroll to position [1029, 0]
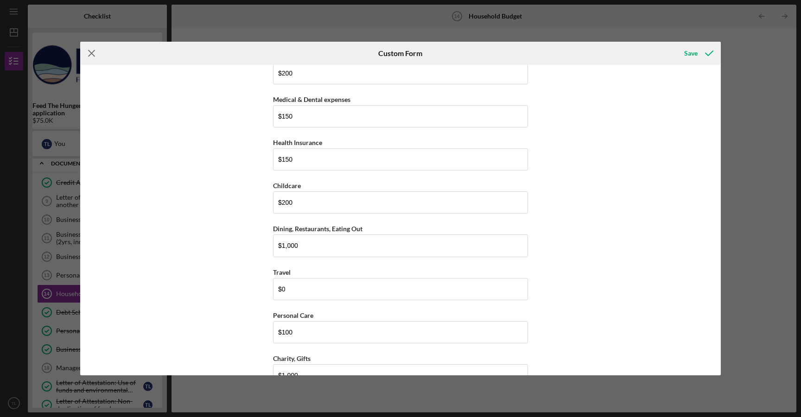
click at [90, 52] on line at bounding box center [91, 54] width 6 height 6
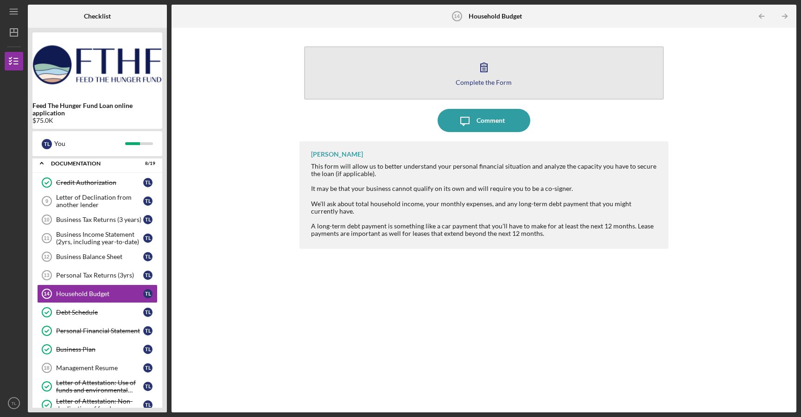
click at [475, 80] on div "Complete the Form" at bounding box center [483, 82] width 56 height 7
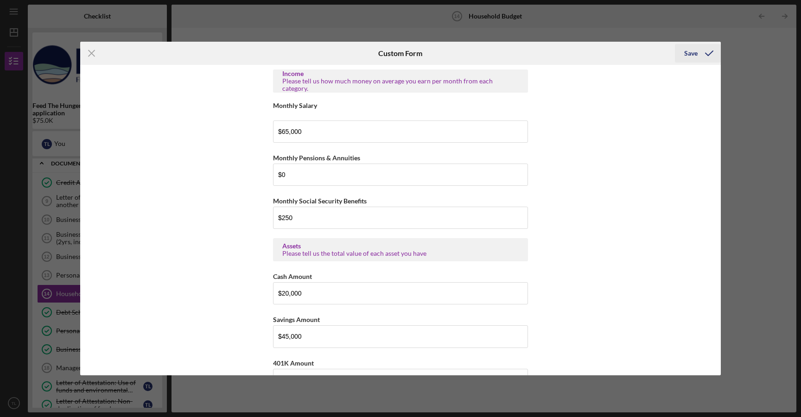
click at [689, 57] on div "Save" at bounding box center [690, 53] width 13 height 19
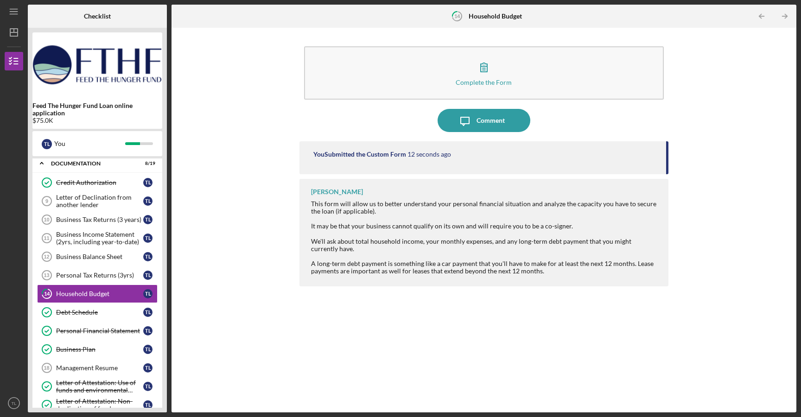
click at [191, 253] on div "Complete the Form Form Icon/Message Comment You Submitted the Custom Form 12 se…" at bounding box center [483, 219] width 615 height 375
click at [91, 258] on div "Business Balance Sheet" at bounding box center [99, 256] width 87 height 7
